Goal: Task Accomplishment & Management: Manage account settings

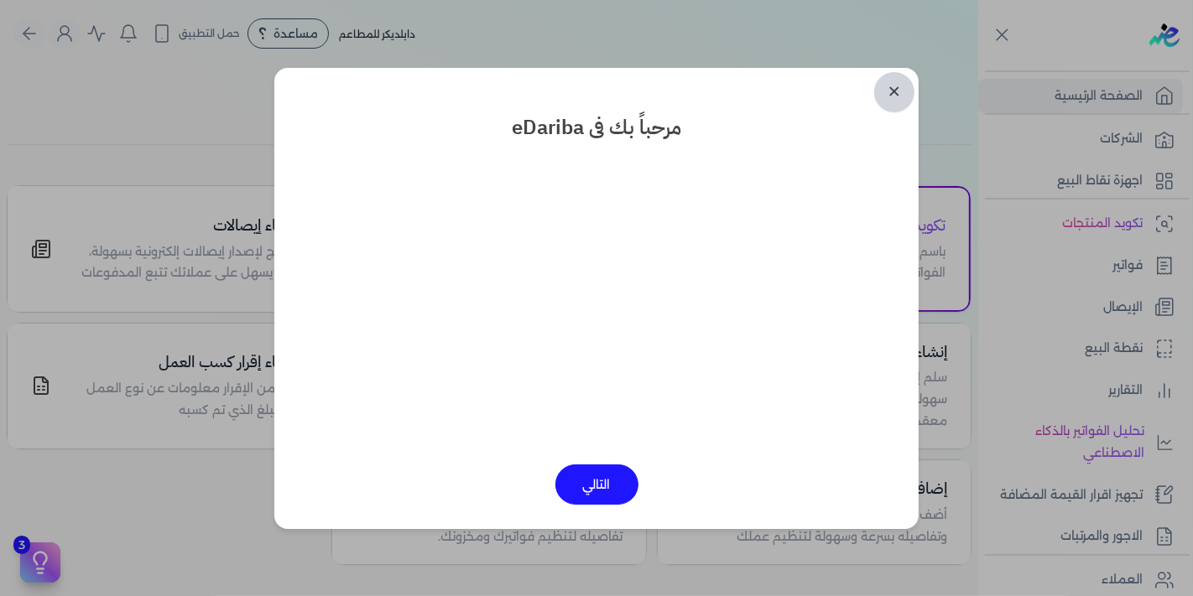
click at [900, 101] on link "✕" at bounding box center [894, 92] width 40 height 40
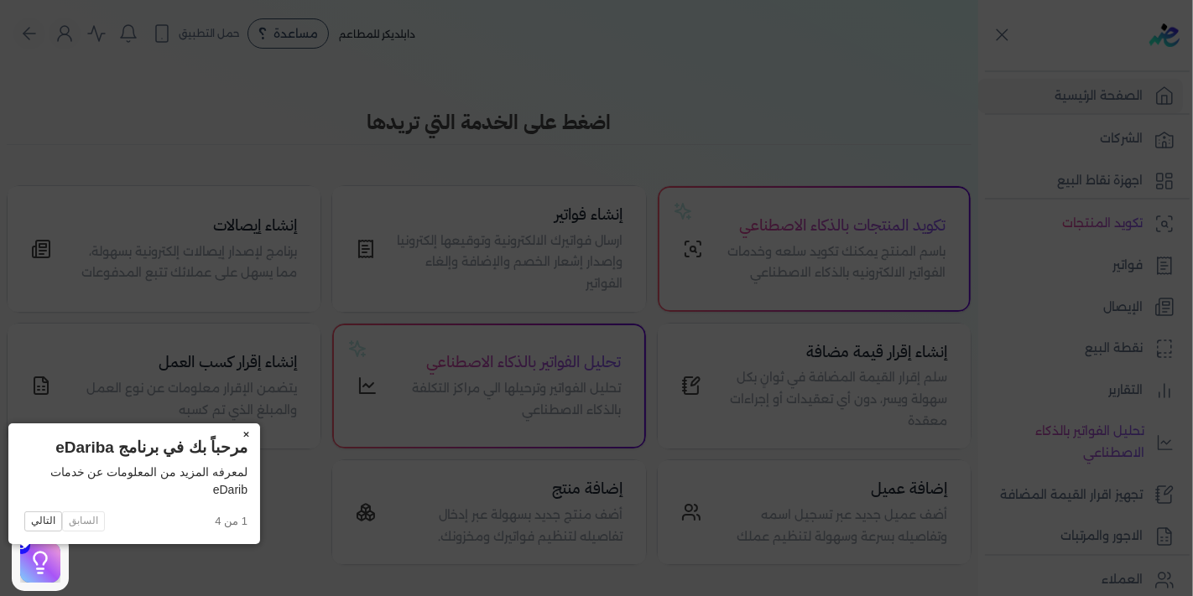
click at [233, 435] on button "×" at bounding box center [246, 435] width 27 height 23
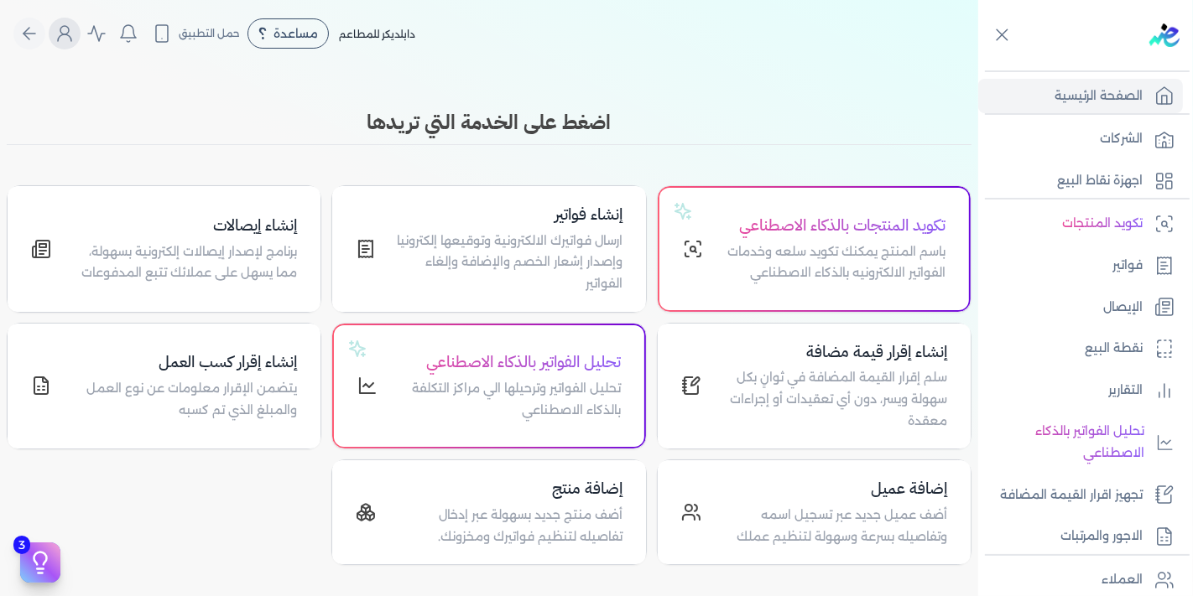
click at [72, 41] on icon "Global" at bounding box center [65, 33] width 20 height 20
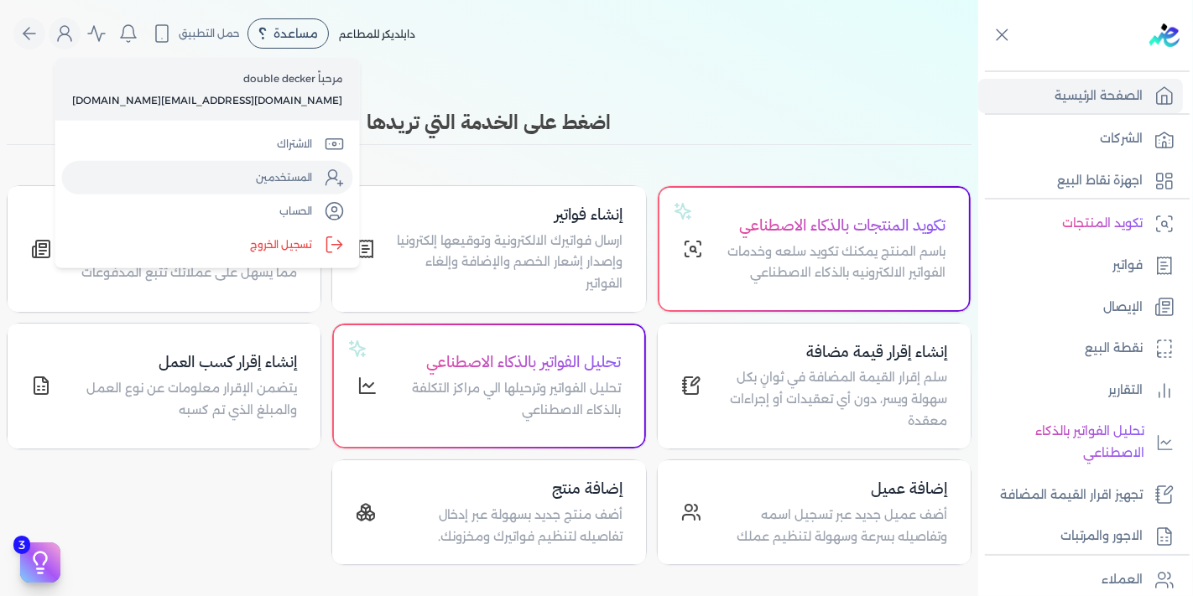
click at [192, 169] on link "المستخدمين" at bounding box center [207, 178] width 291 height 34
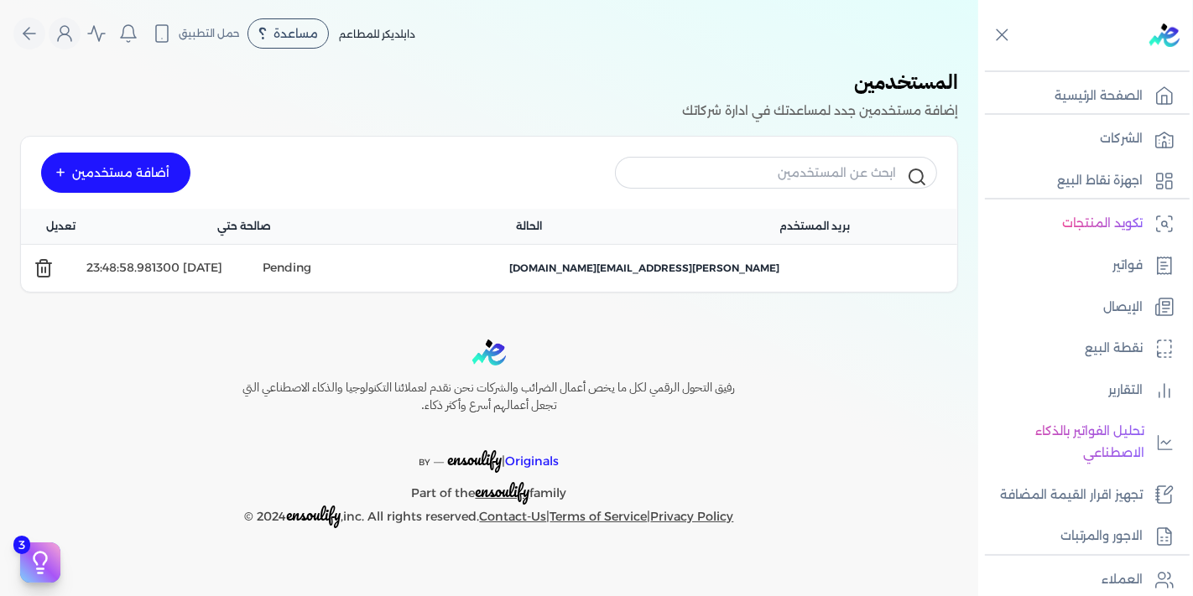
click at [42, 268] on line at bounding box center [42, 270] width 0 height 5
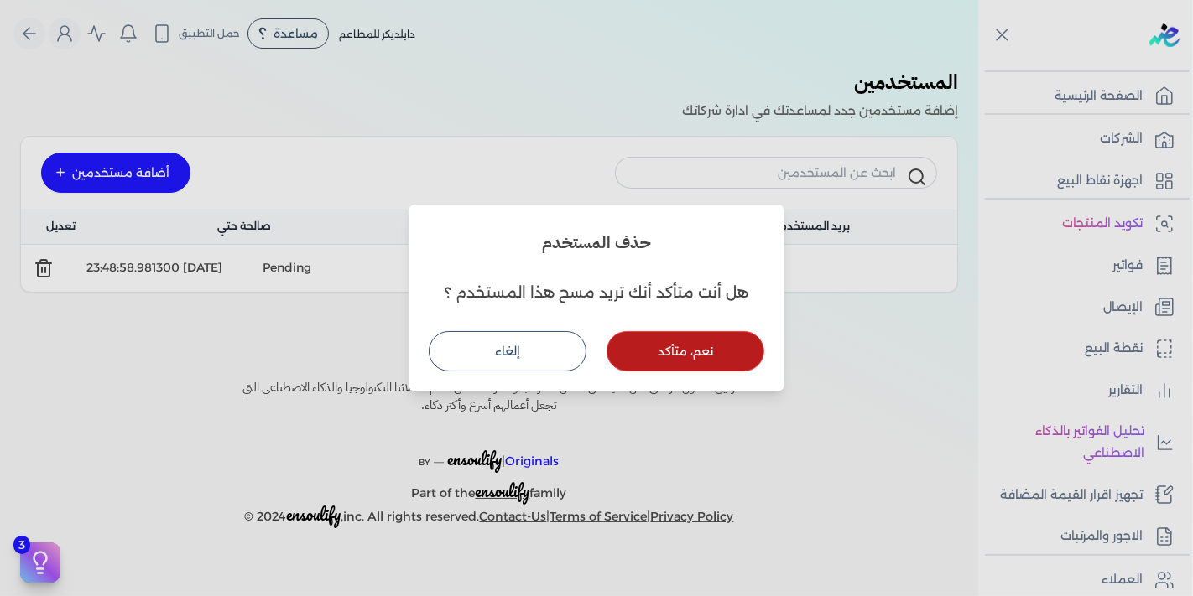
click at [657, 352] on button "نعم، متأكد" at bounding box center [685, 351] width 158 height 40
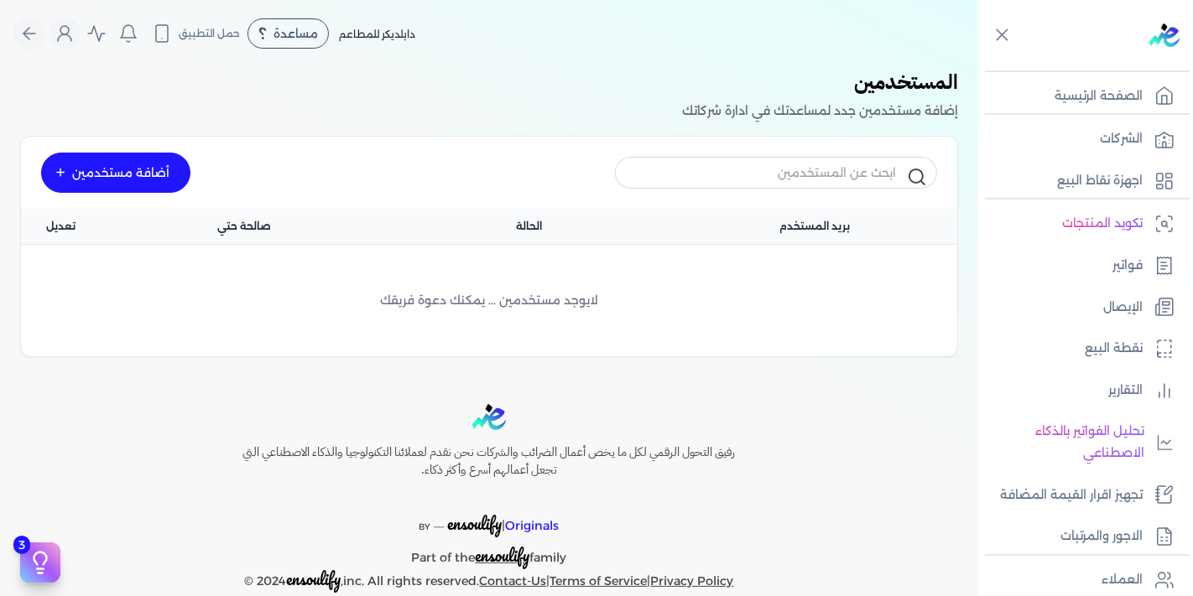
click at [162, 181] on div "أضافة مستخدمين" at bounding box center [115, 173] width 149 height 40
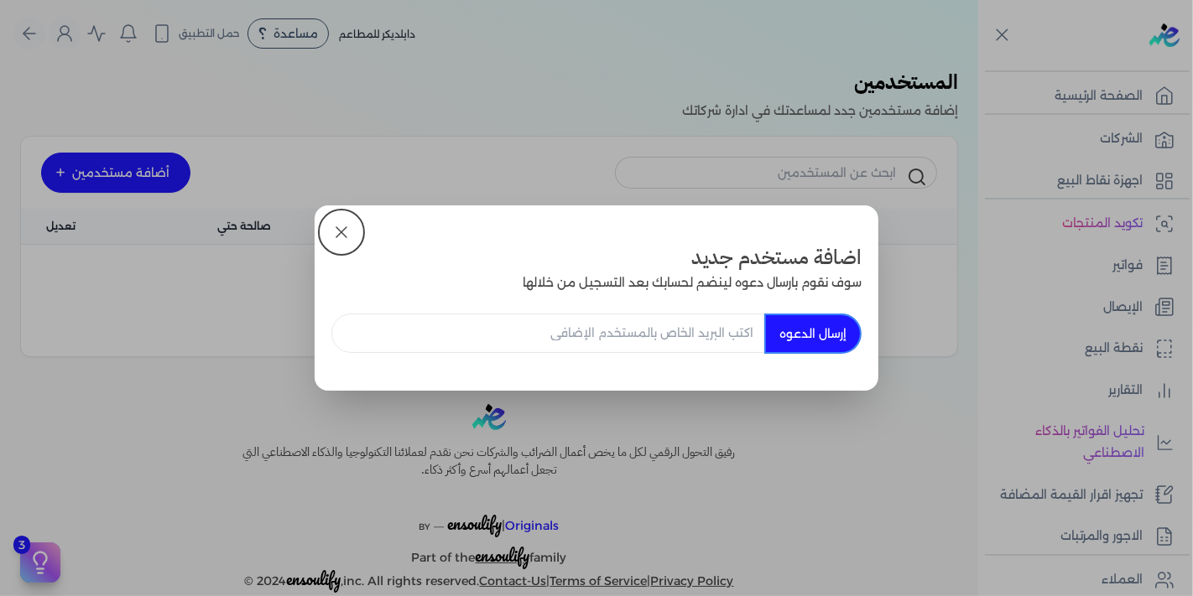
click at [708, 330] on input "email" at bounding box center [547, 333] width 433 height 39
click at [571, 333] on input "[PERSON_NAME][EMAIL_ADDRESS][DOMAIN_NAME]" at bounding box center [547, 333] width 433 height 39
type input "[EMAIL_ADDRESS][DOMAIN_NAME]"
click at [811, 339] on button "إرسال الدعوه" at bounding box center [812, 334] width 97 height 40
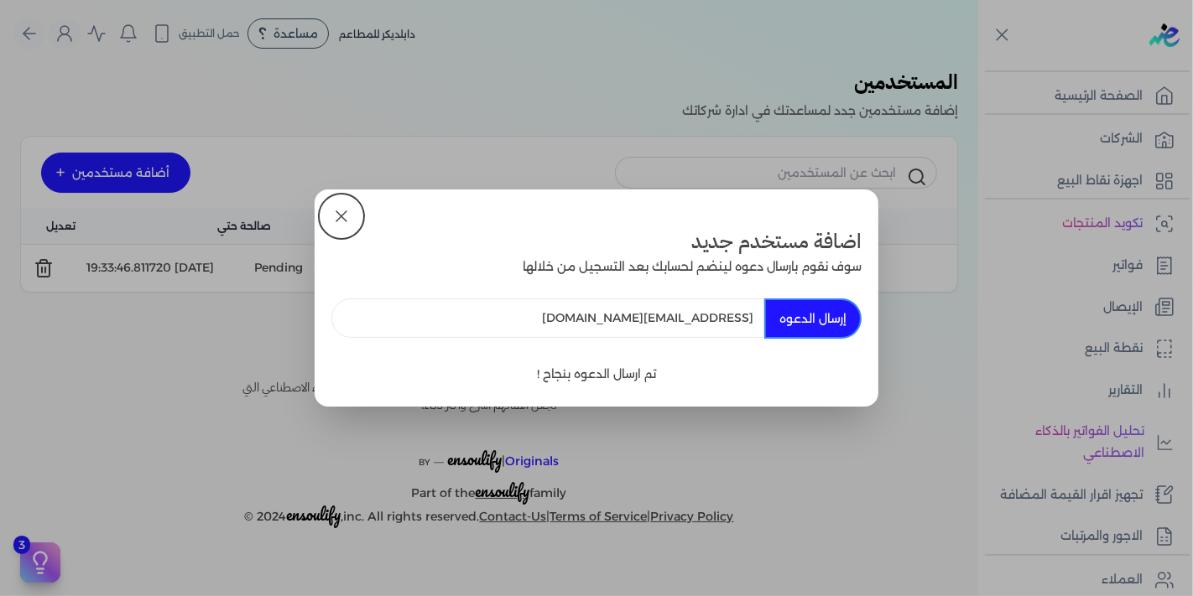
click at [352, 213] on button at bounding box center [341, 216] width 40 height 40
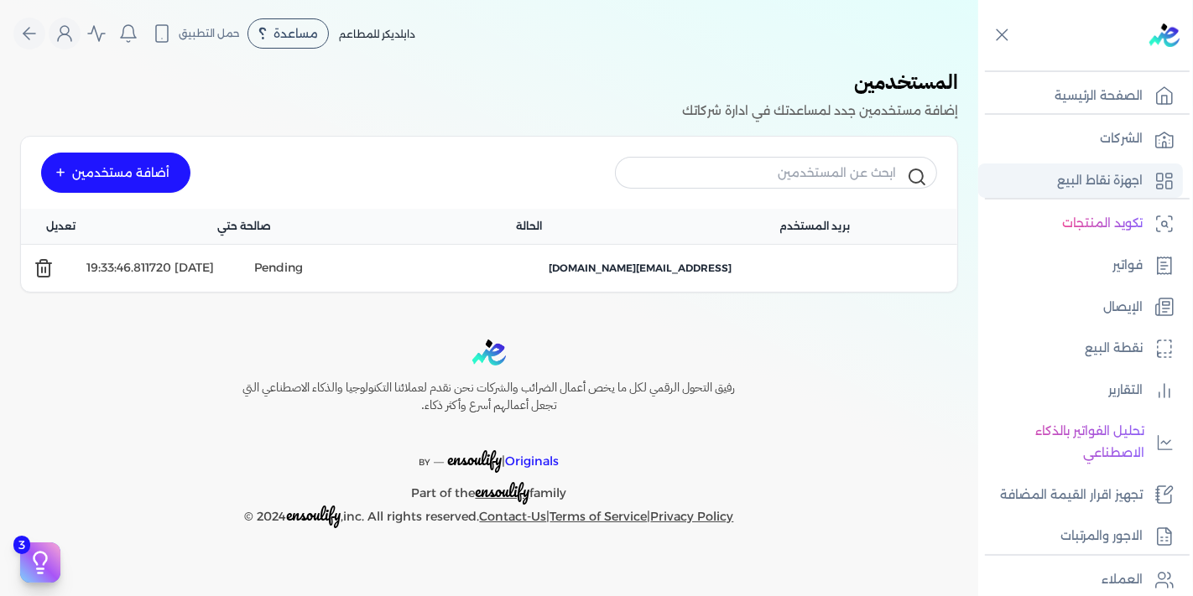
click at [1095, 177] on p "اجهزة نقاط البيع" at bounding box center [1100, 181] width 86 height 22
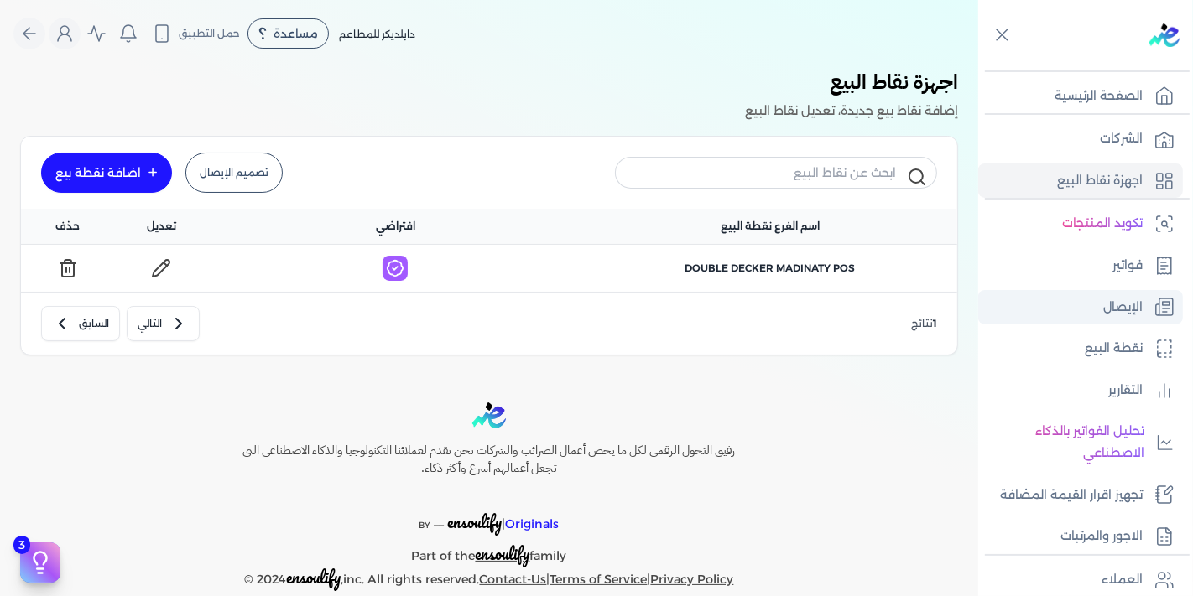
click at [1115, 299] on p "الإيصال" at bounding box center [1122, 308] width 39 height 22
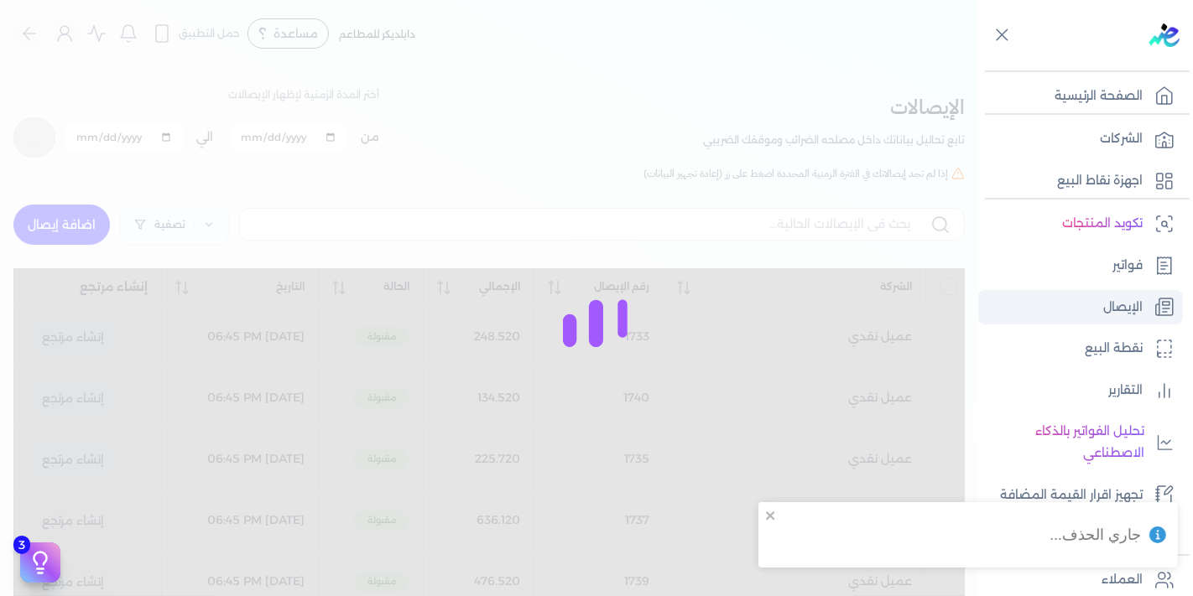
checkbox input "false"
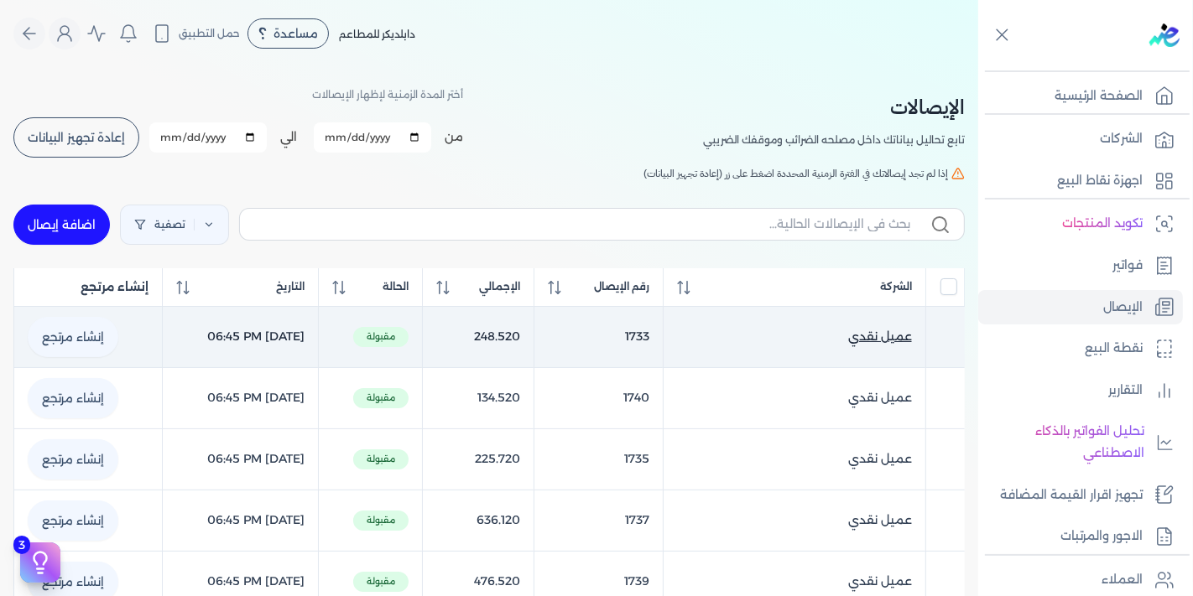
click at [845, 334] on link "عميل نقدي ()" at bounding box center [794, 337] width 235 height 18
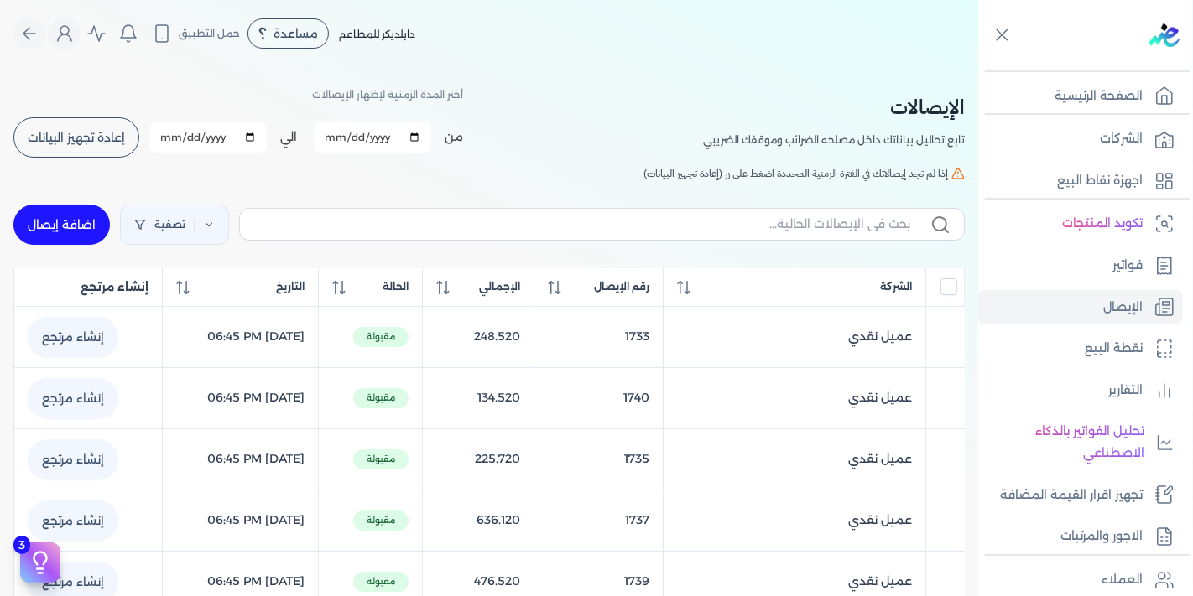
select select
select select "EGP"
select select "EGS"
select select "B"
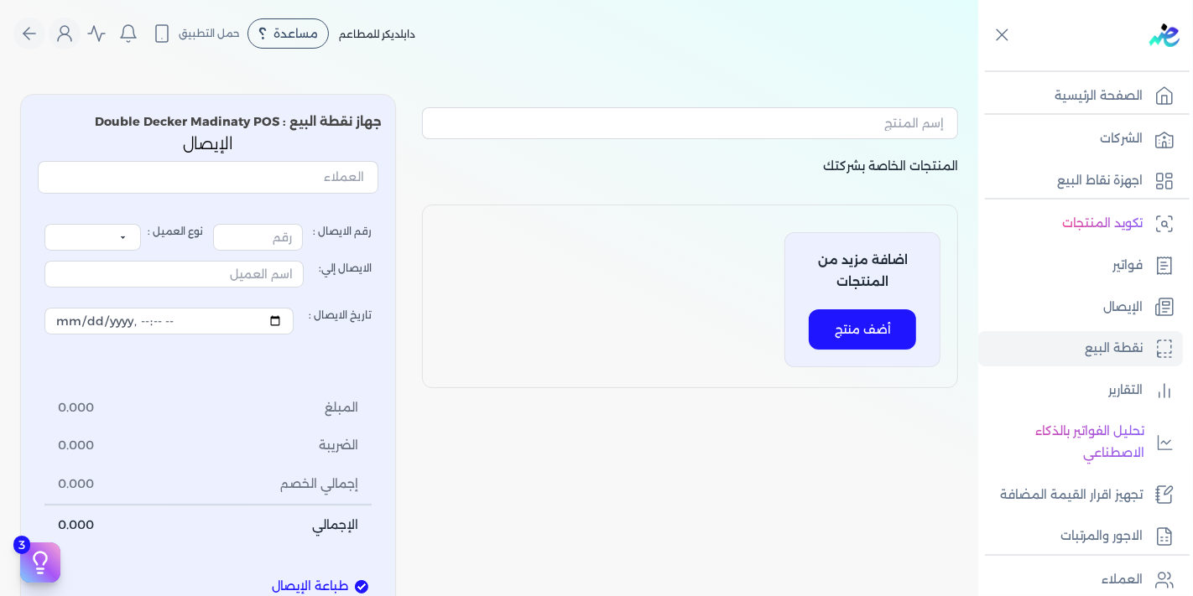
type input "1755"
select select "P"
type input "عميل نقدي"
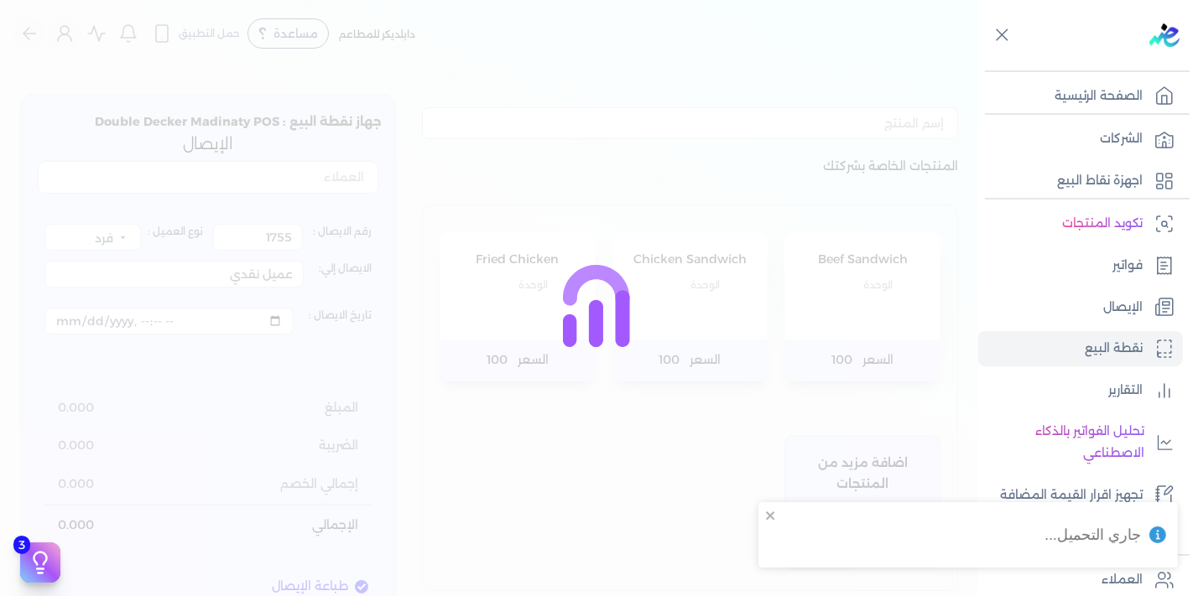
type input "1733"
type input "[DATE]T18:45:44"
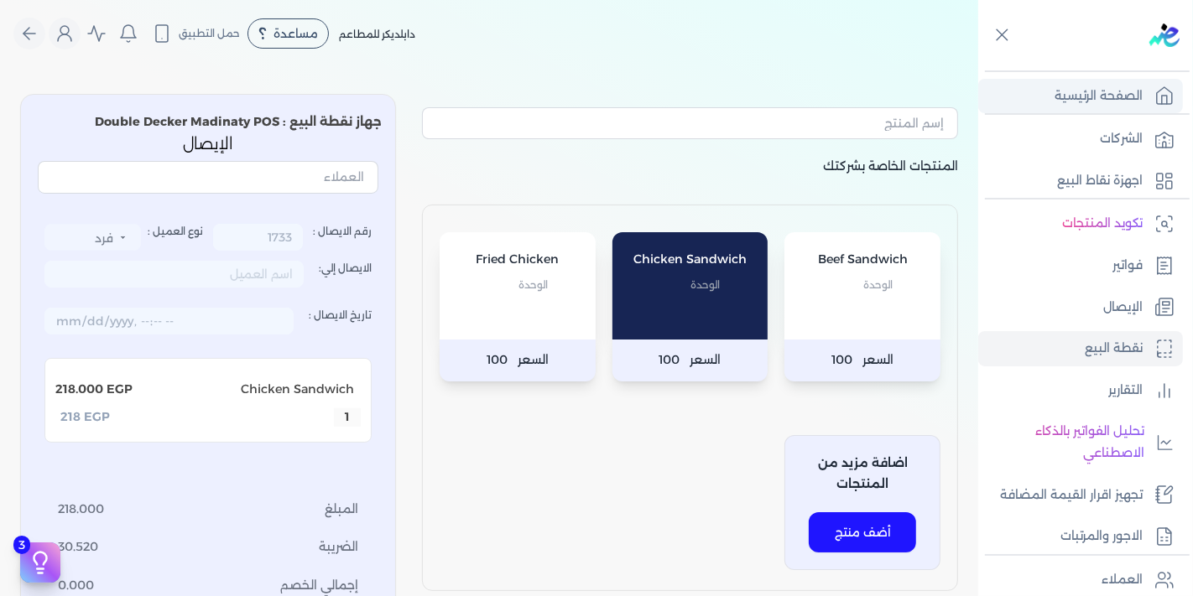
click at [1126, 107] on link "الصفحة الرئيسية" at bounding box center [1080, 96] width 205 height 35
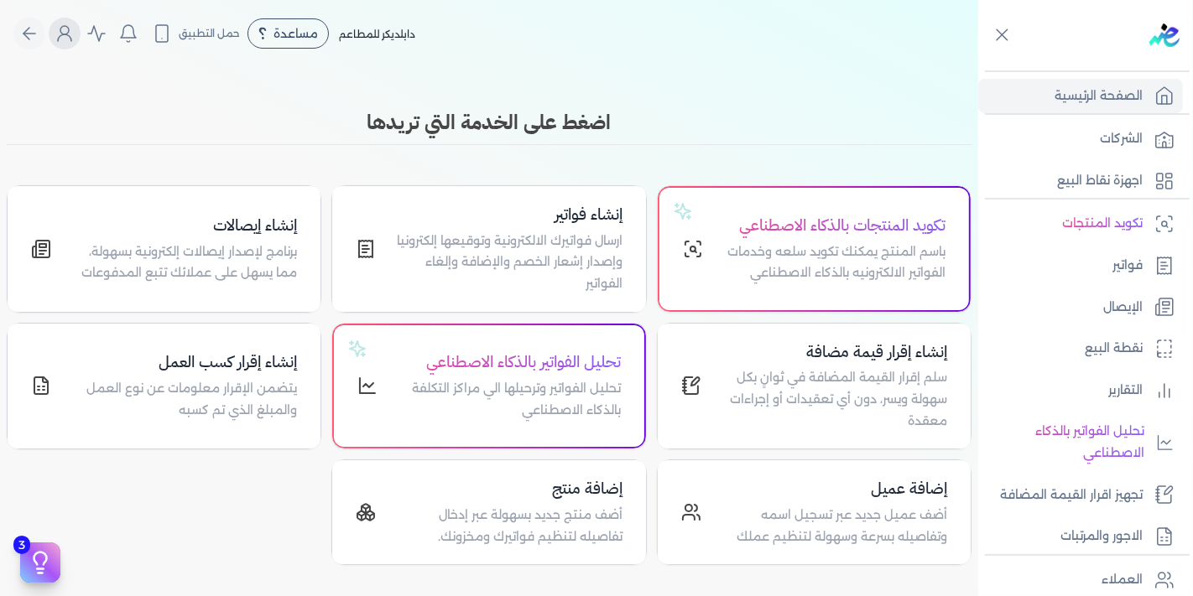
click at [70, 35] on icon "Global" at bounding box center [65, 33] width 20 height 20
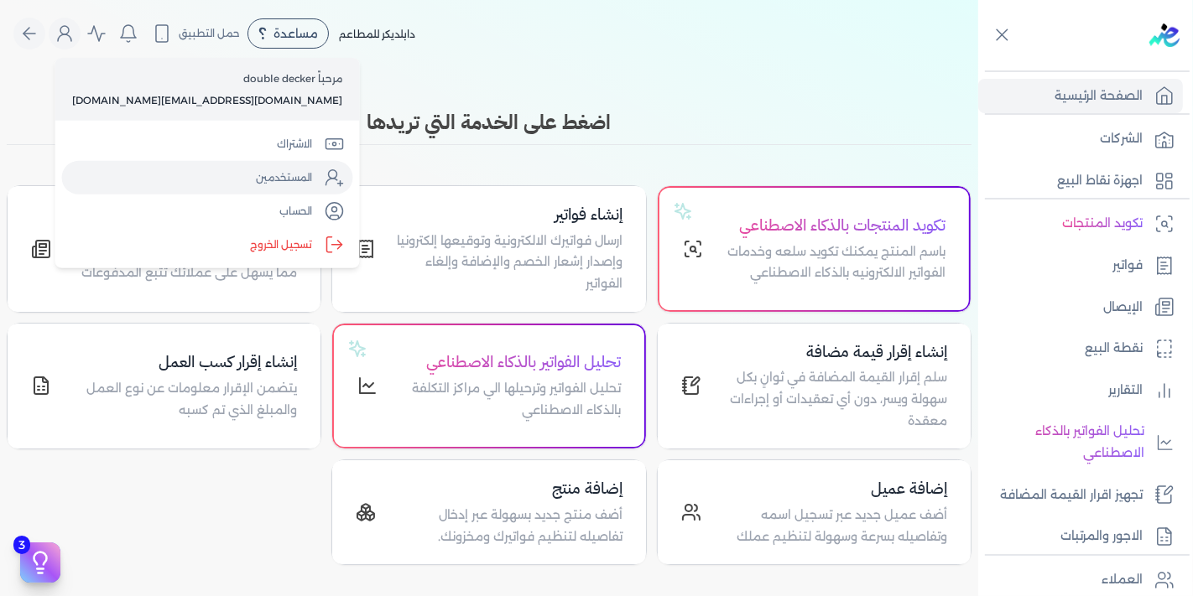
click at [174, 180] on link "المستخدمين" at bounding box center [207, 178] width 291 height 34
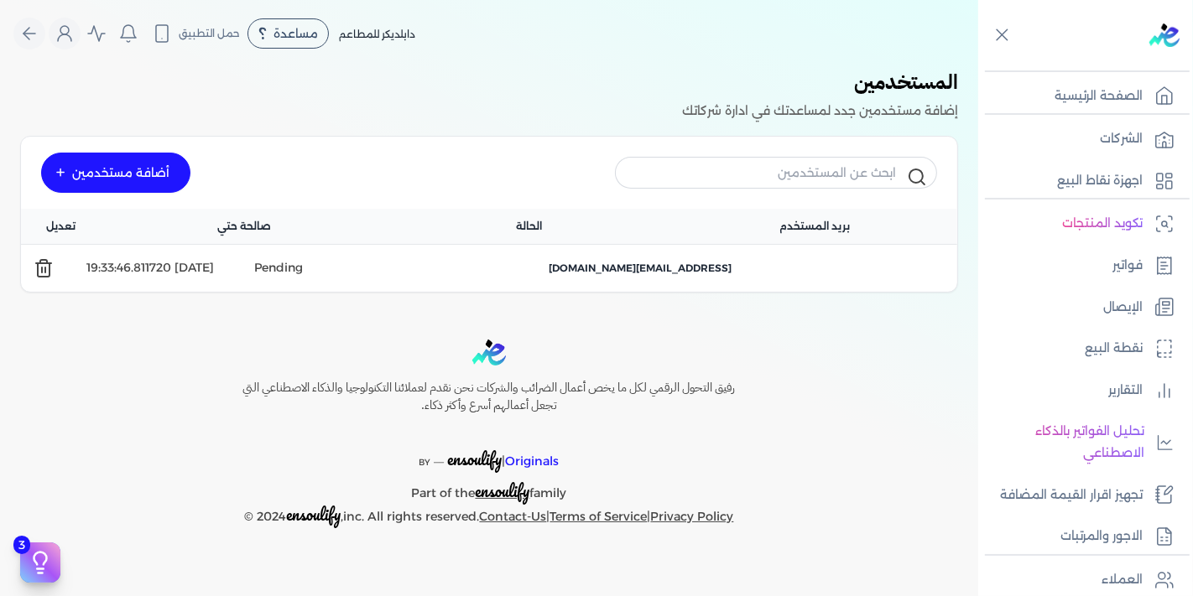
click at [47, 263] on icon at bounding box center [44, 268] width 20 height 20
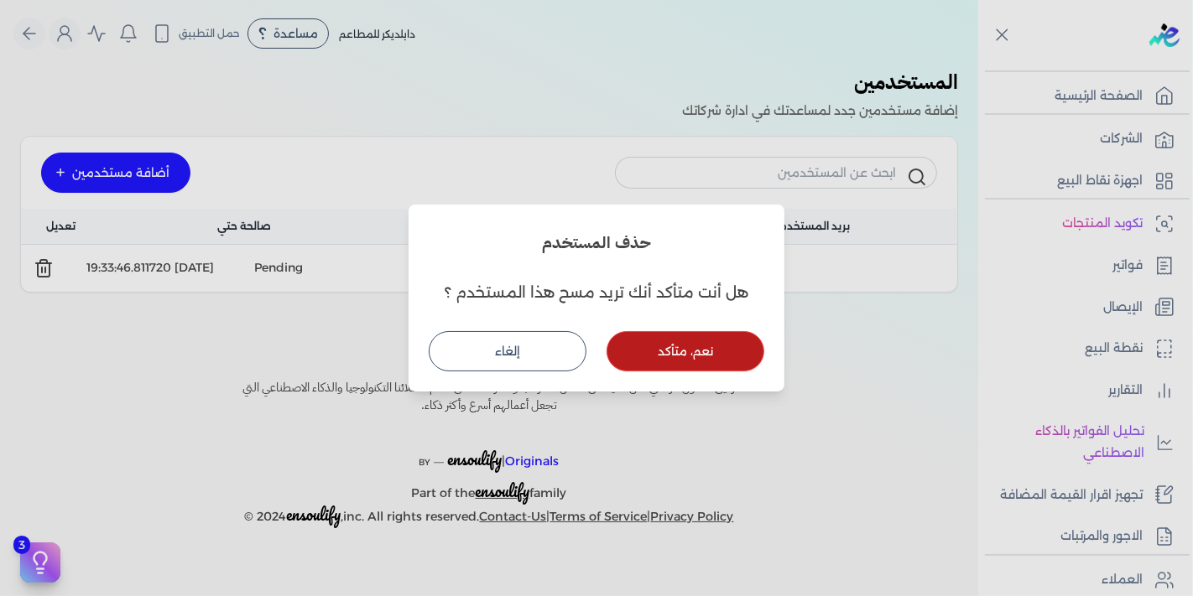
click at [697, 333] on button "نعم، متأكد" at bounding box center [685, 351] width 158 height 40
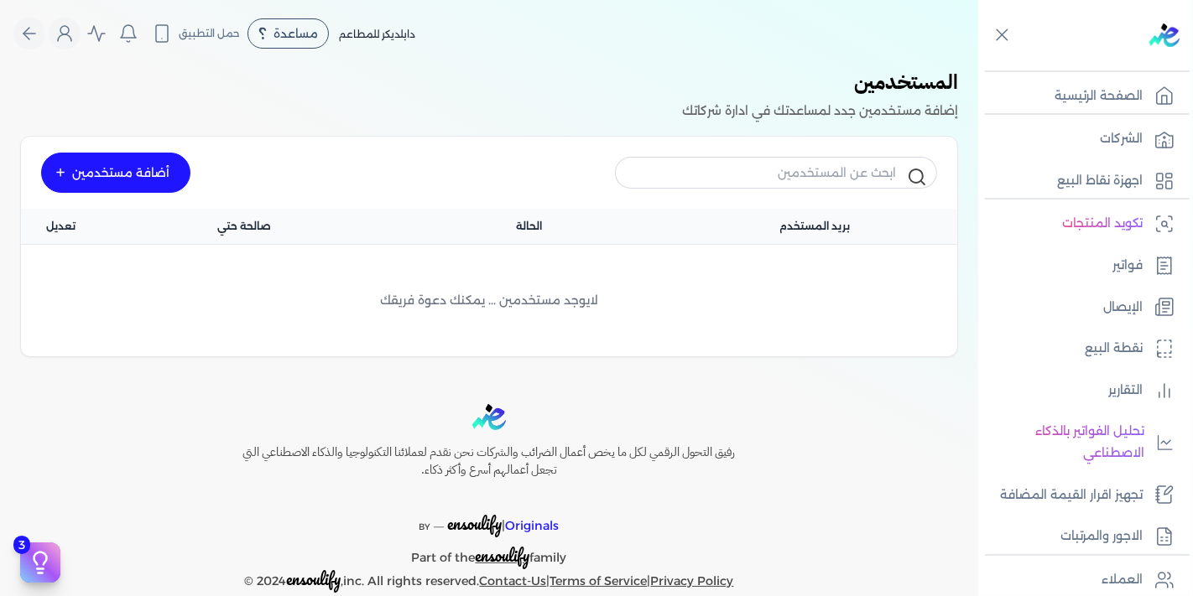
click at [149, 186] on div "أضافة مستخدمين" at bounding box center [115, 173] width 149 height 40
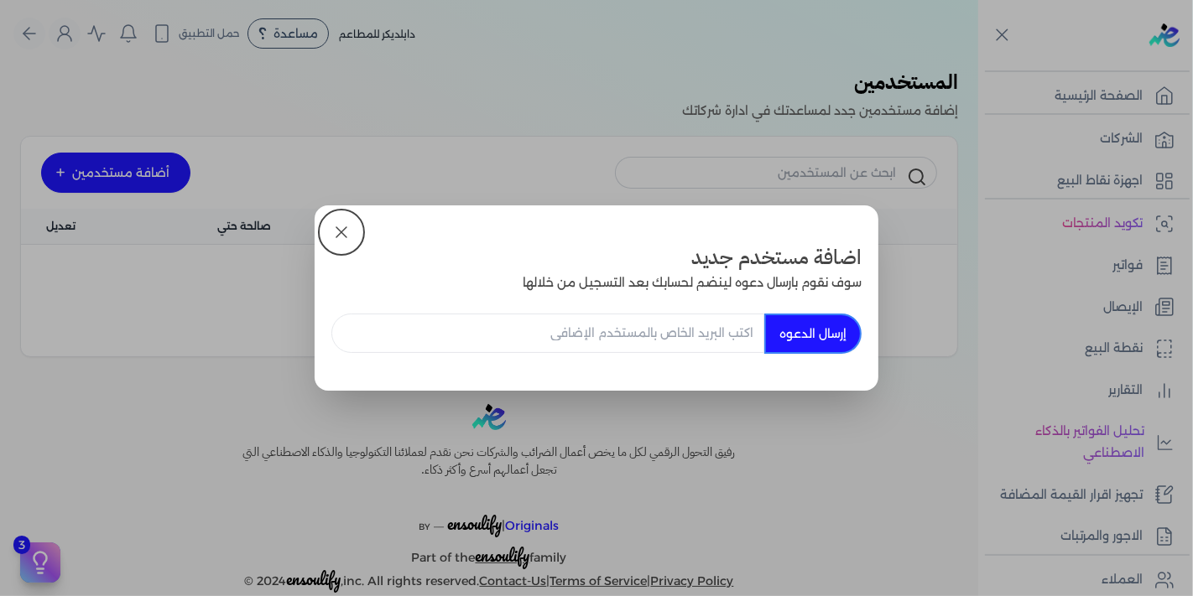
click at [662, 343] on input "email" at bounding box center [547, 333] width 433 height 39
type input "[EMAIL_ADDRESS][DOMAIN_NAME]"
click at [837, 342] on button "إرسال الدعوه" at bounding box center [812, 334] width 97 height 40
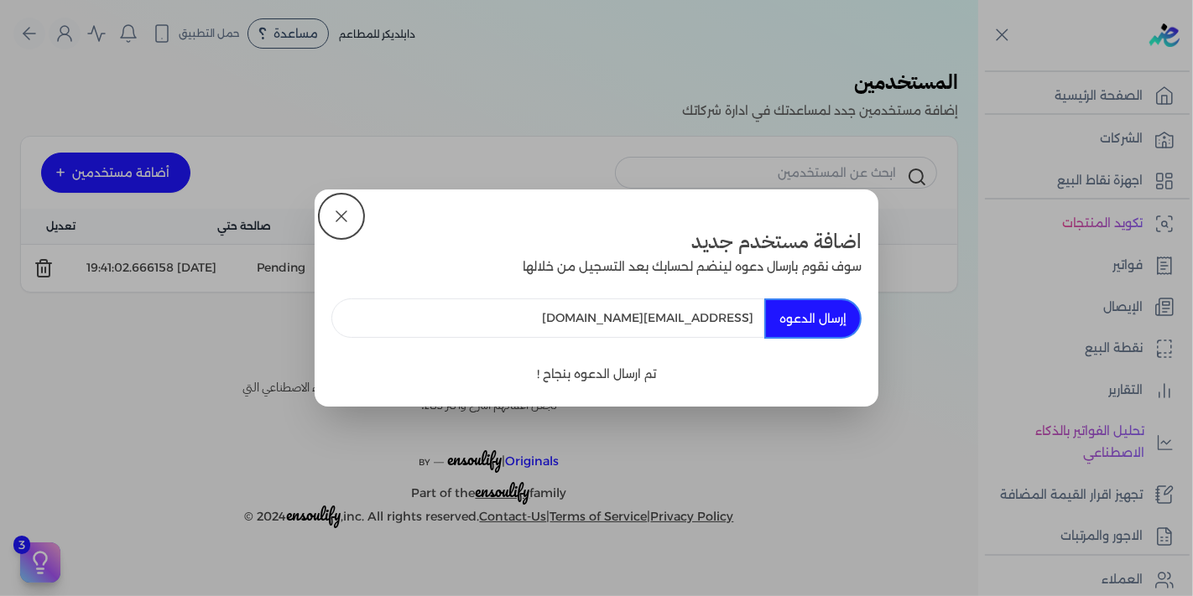
click at [340, 216] on icon at bounding box center [341, 216] width 10 height 10
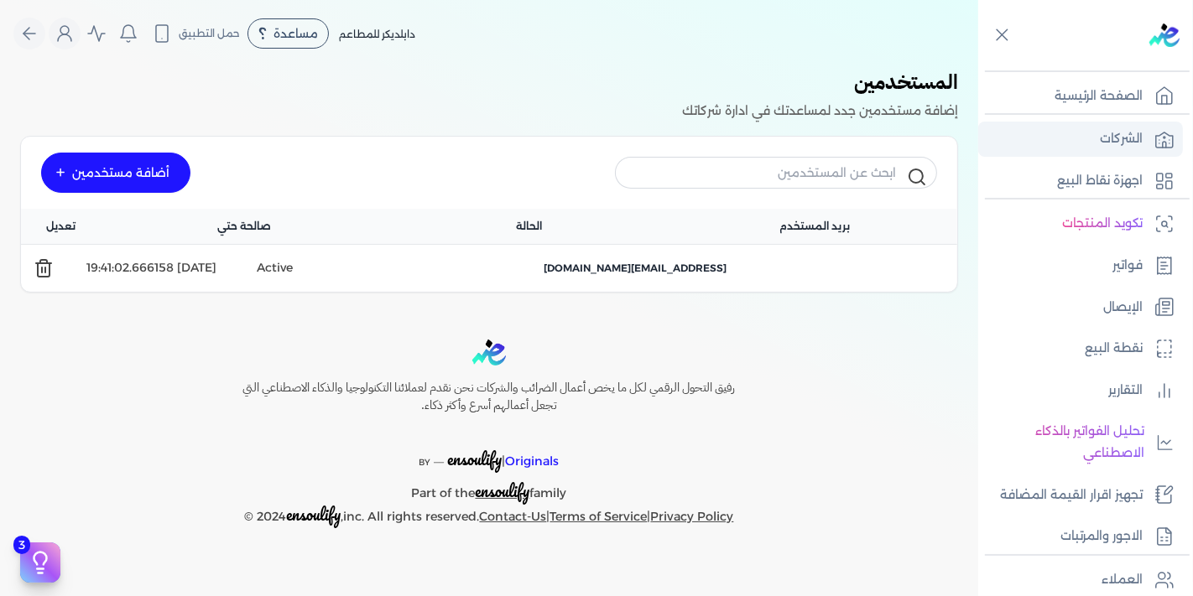
click at [1154, 147] on icon at bounding box center [1164, 139] width 20 height 20
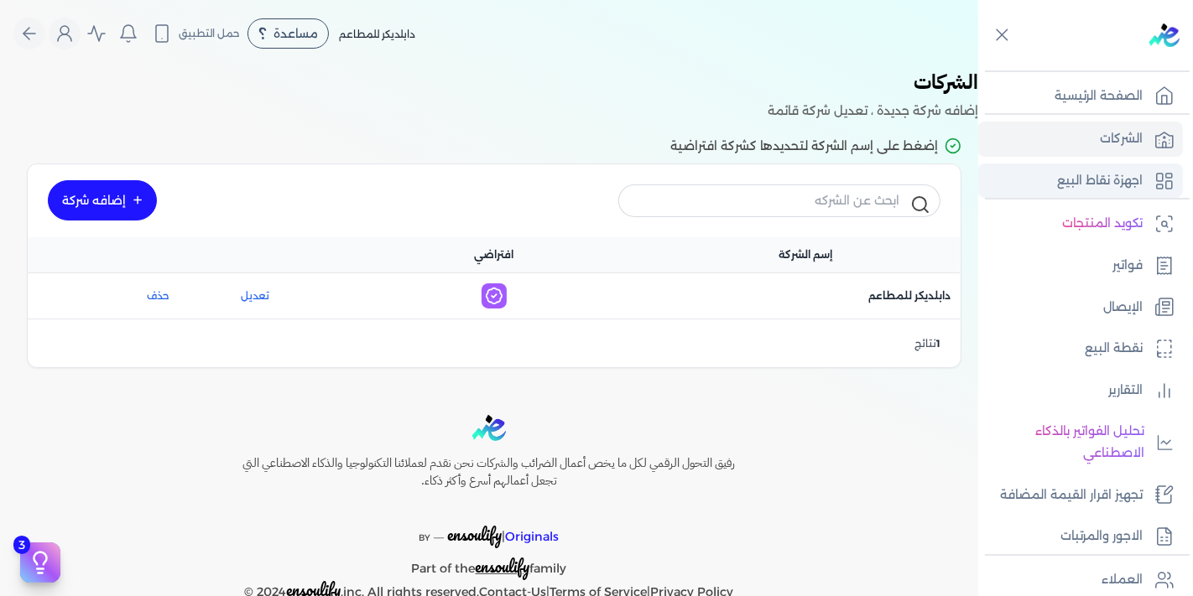
click at [1124, 184] on p "اجهزة نقاط البيع" at bounding box center [1100, 181] width 86 height 22
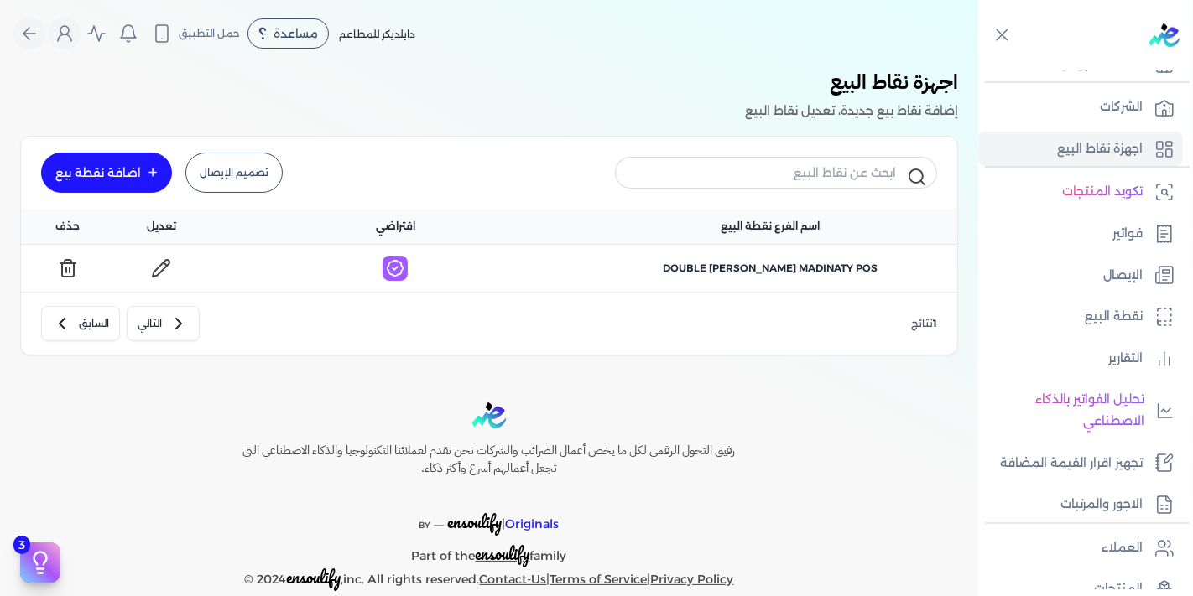
scroll to position [8, 0]
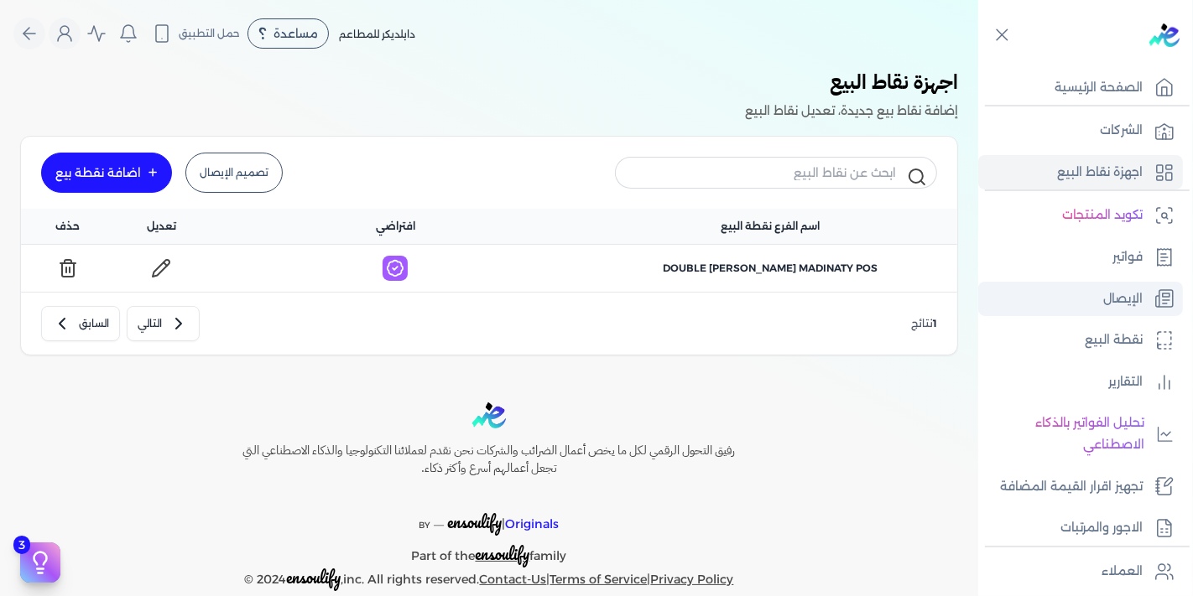
click at [1128, 292] on p "الإيصال" at bounding box center [1122, 300] width 39 height 22
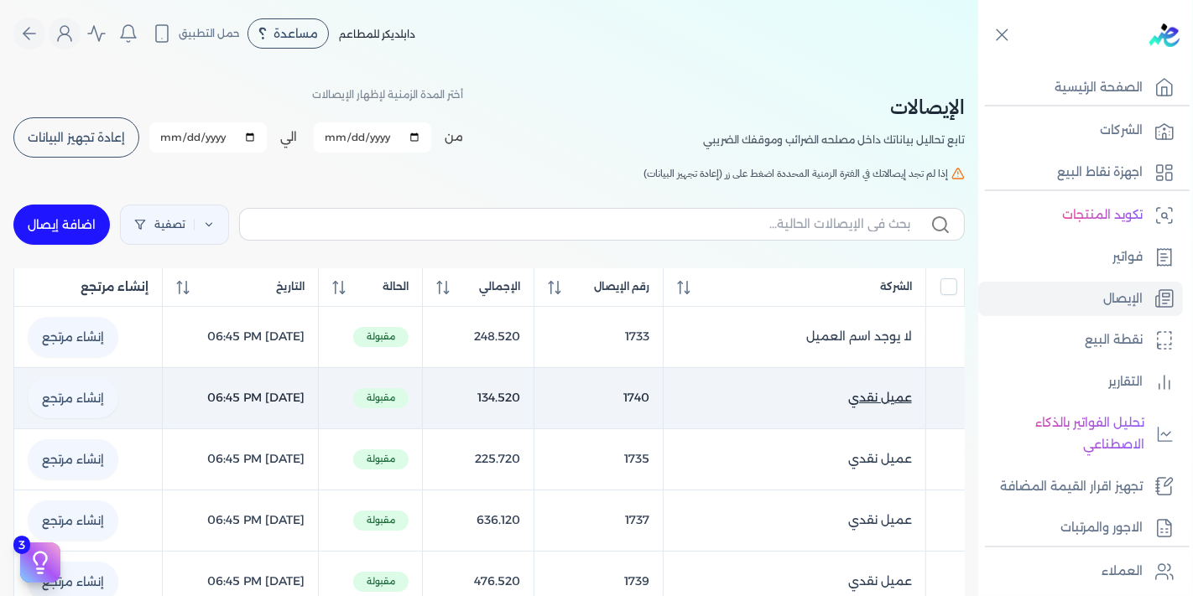
click at [889, 398] on span "عميل نقدي" at bounding box center [880, 398] width 64 height 18
select select
select select "EGP"
select select "EGS"
select select "B"
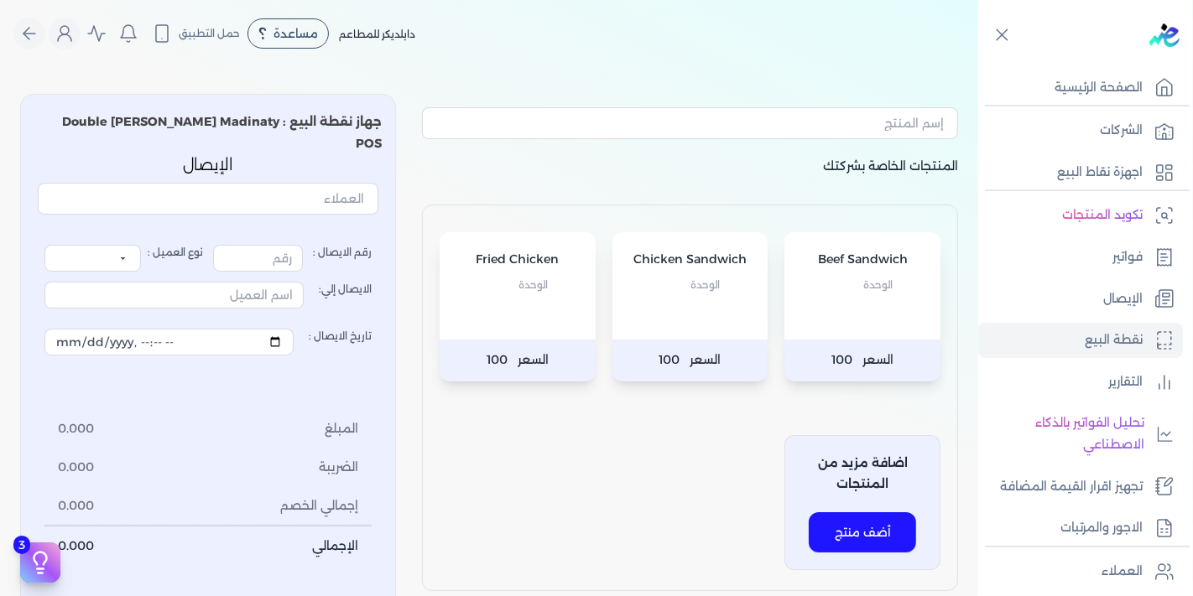
type input "1755"
select select "P"
type input "عميل نقدي"
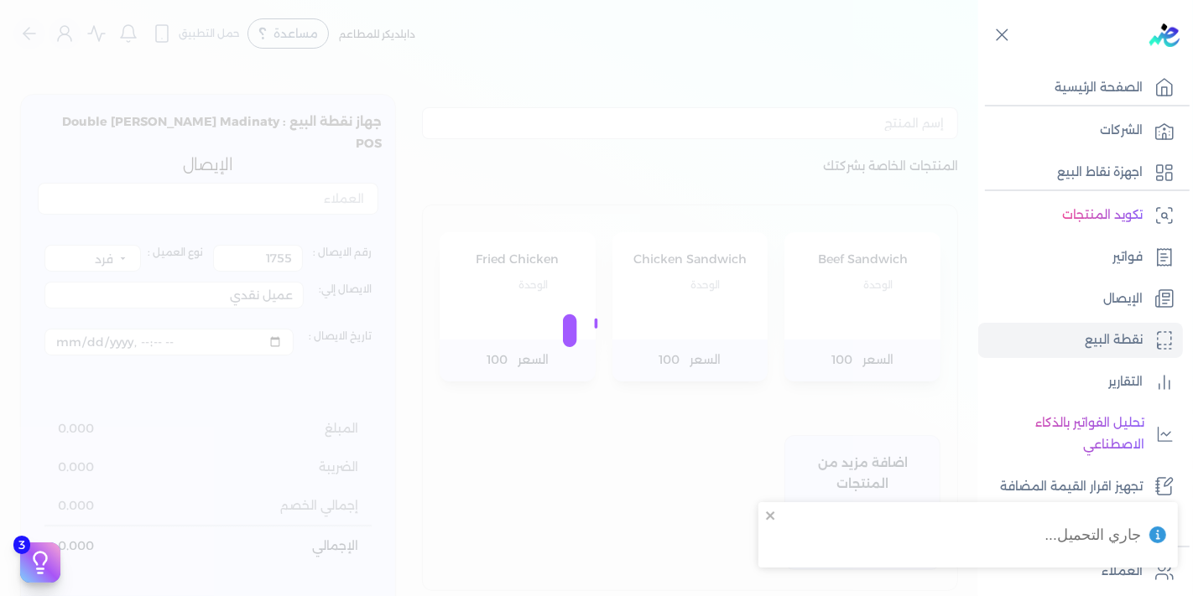
type input "1740"
type input "[DATE]T18:45:44"
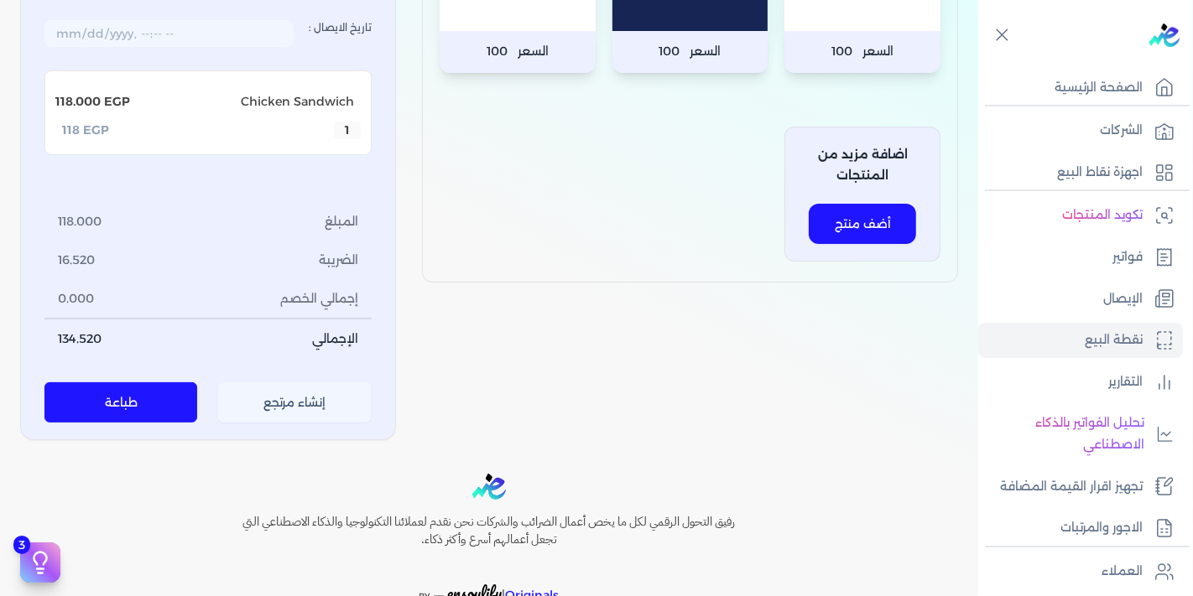
scroll to position [303, 0]
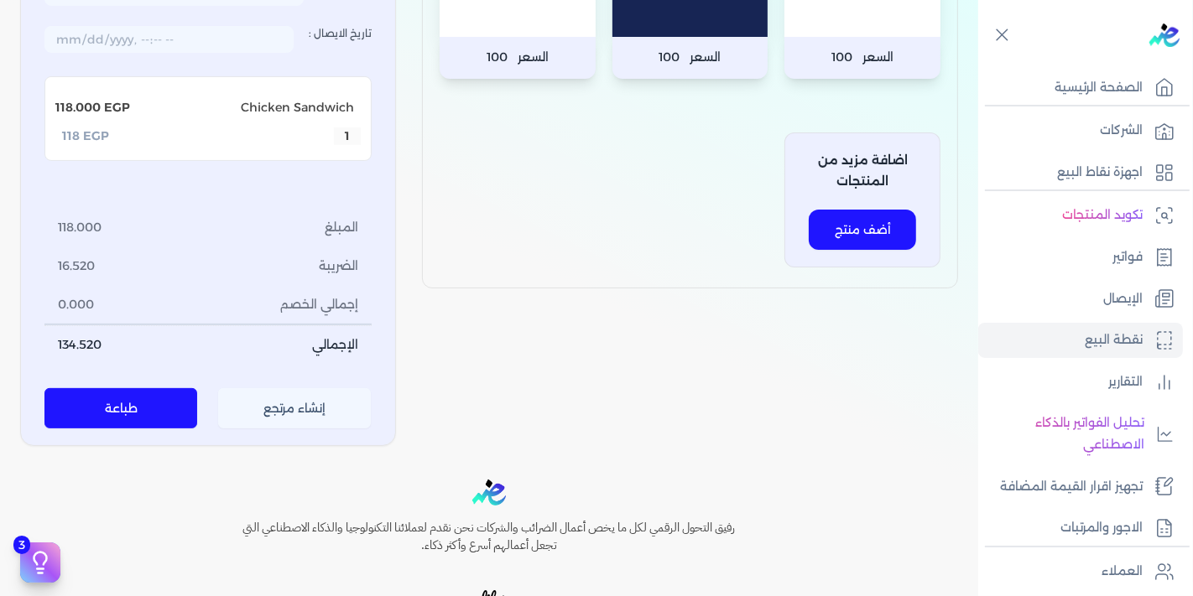
click at [155, 389] on button "طباعة" at bounding box center [120, 408] width 153 height 40
